Goal: Task Accomplishment & Management: Use online tool/utility

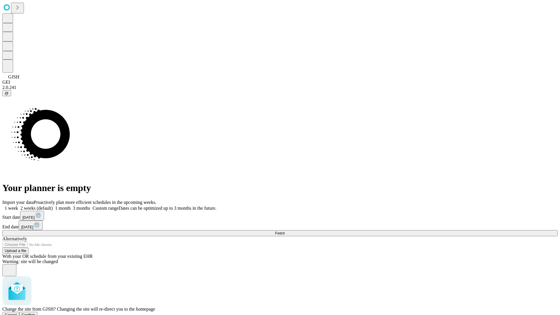
click at [35, 313] on span "Confirm" at bounding box center [29, 315] width 14 height 4
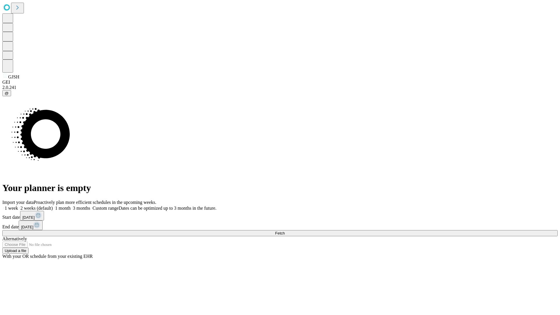
click at [71, 206] on label "1 month" at bounding box center [62, 208] width 18 height 5
click at [285, 231] on span "Fetch" at bounding box center [280, 233] width 10 height 4
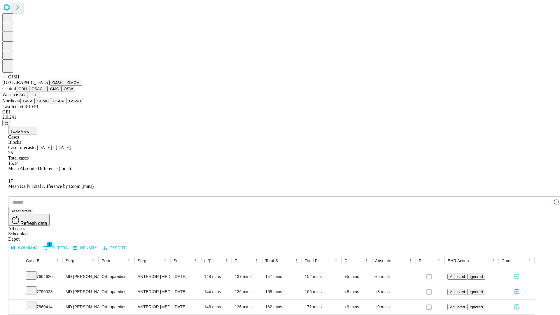
click at [65, 86] on button "GMCM" at bounding box center [73, 83] width 17 height 6
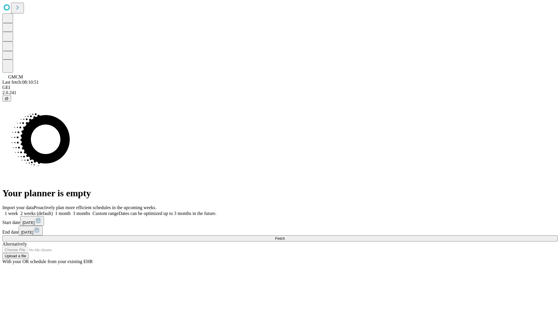
click at [71, 211] on label "1 month" at bounding box center [62, 213] width 18 height 5
click at [285, 236] on span "Fetch" at bounding box center [280, 238] width 10 height 4
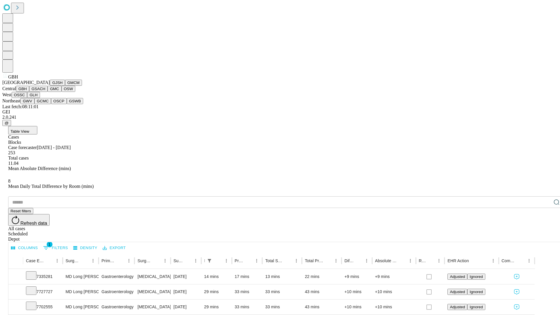
click at [45, 92] on button "GSACH" at bounding box center [38, 89] width 18 height 6
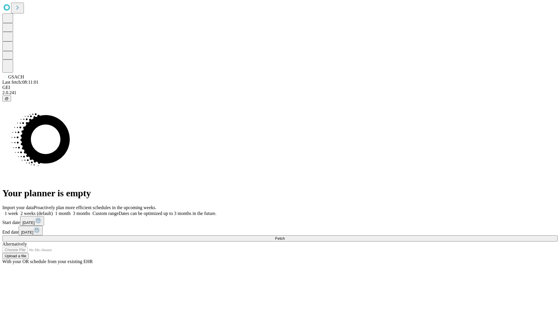
click at [71, 211] on label "1 month" at bounding box center [62, 213] width 18 height 5
click at [285, 236] on span "Fetch" at bounding box center [280, 238] width 10 height 4
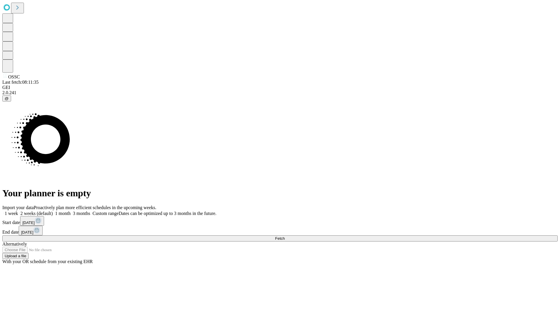
click at [71, 211] on label "1 month" at bounding box center [62, 213] width 18 height 5
click at [285, 236] on span "Fetch" at bounding box center [280, 238] width 10 height 4
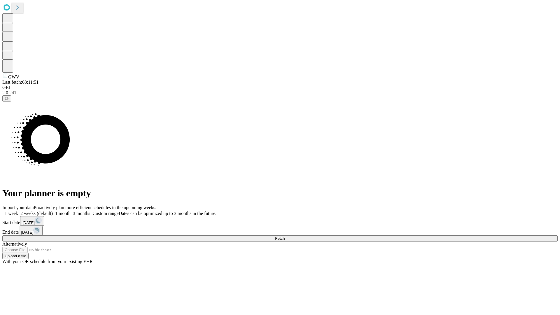
click at [71, 211] on label "1 month" at bounding box center [62, 213] width 18 height 5
click at [285, 236] on span "Fetch" at bounding box center [280, 238] width 10 height 4
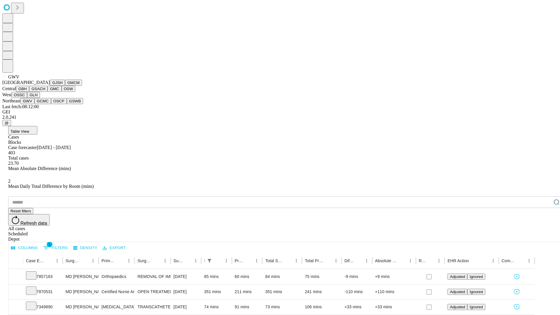
click at [45, 104] on button "GCMC" at bounding box center [42, 101] width 17 height 6
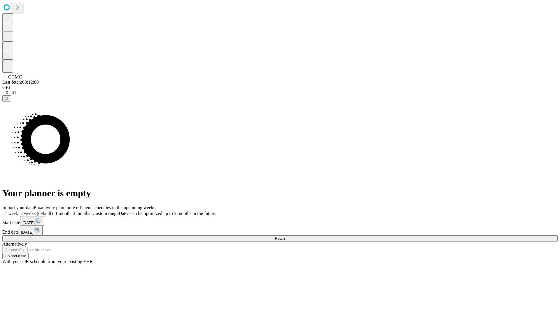
click at [71, 211] on label "1 month" at bounding box center [62, 213] width 18 height 5
click at [285, 236] on span "Fetch" at bounding box center [280, 238] width 10 height 4
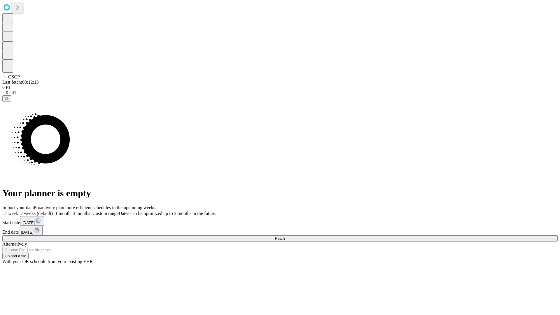
click at [71, 211] on label "1 month" at bounding box center [62, 213] width 18 height 5
click at [285, 236] on span "Fetch" at bounding box center [280, 238] width 10 height 4
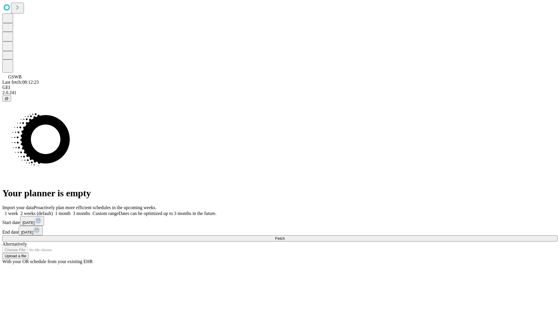
click at [71, 211] on label "1 month" at bounding box center [62, 213] width 18 height 5
click at [285, 236] on span "Fetch" at bounding box center [280, 238] width 10 height 4
